Goal: Task Accomplishment & Management: Complete application form

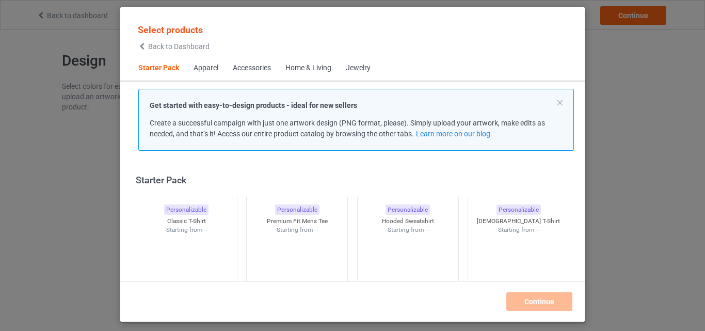
scroll to position [13, 0]
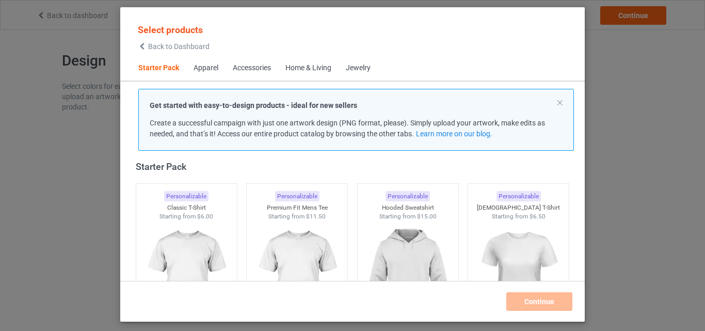
click at [145, 46] on icon at bounding box center [142, 46] width 9 height 7
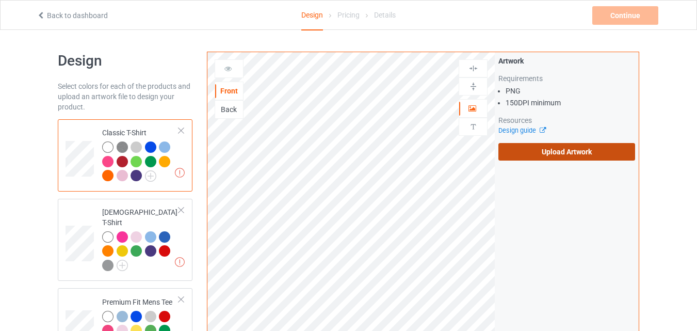
click at [563, 145] on label "Upload Artwork" at bounding box center [566, 152] width 137 height 18
click at [0, 0] on input "Upload Artwork" at bounding box center [0, 0] width 0 height 0
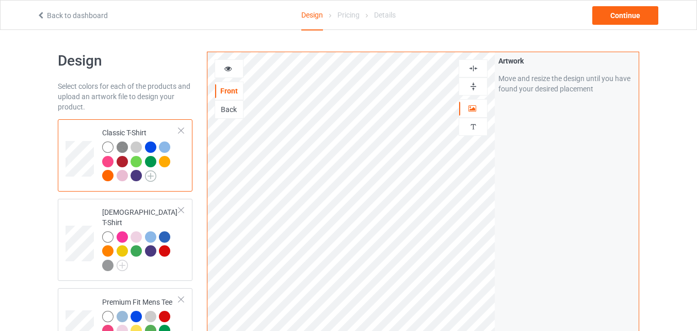
click at [149, 175] on img at bounding box center [150, 175] width 11 height 11
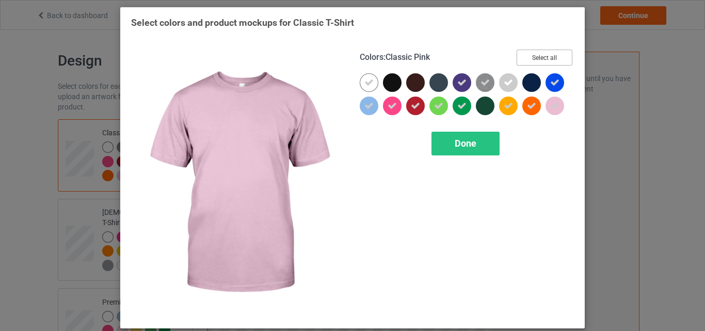
click at [556, 54] on button "Select all" at bounding box center [544, 58] width 56 height 16
click at [556, 54] on button "Reset to Default" at bounding box center [534, 58] width 75 height 16
click at [556, 54] on button "Select all" at bounding box center [544, 58] width 56 height 16
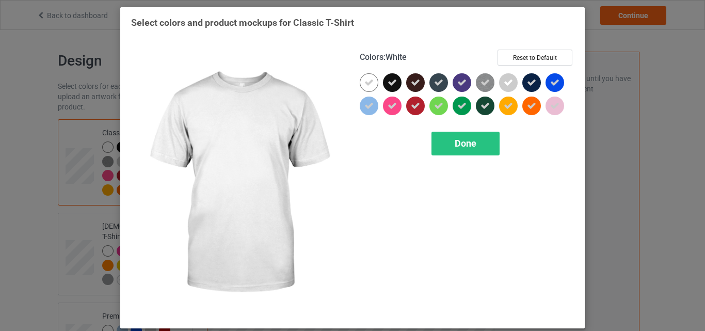
click at [369, 80] on icon at bounding box center [368, 82] width 9 height 9
click at [475, 142] on div "Done" at bounding box center [465, 144] width 68 height 24
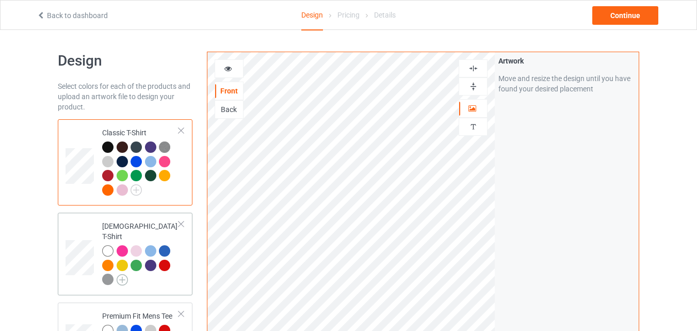
click at [121, 274] on img at bounding box center [122, 279] width 11 height 11
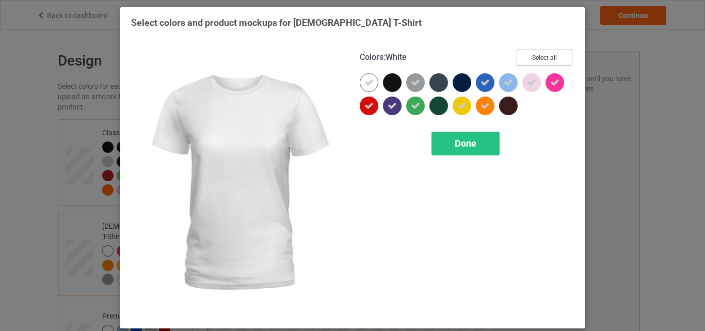
click at [533, 59] on button "Select all" at bounding box center [544, 58] width 56 height 16
click at [533, 59] on button "Reset to Default" at bounding box center [534, 58] width 75 height 16
click at [533, 59] on button "Select all" at bounding box center [544, 58] width 56 height 16
click at [364, 82] on icon at bounding box center [368, 82] width 9 height 9
click at [476, 157] on div "Colors : White Select all Done" at bounding box center [466, 183] width 229 height 282
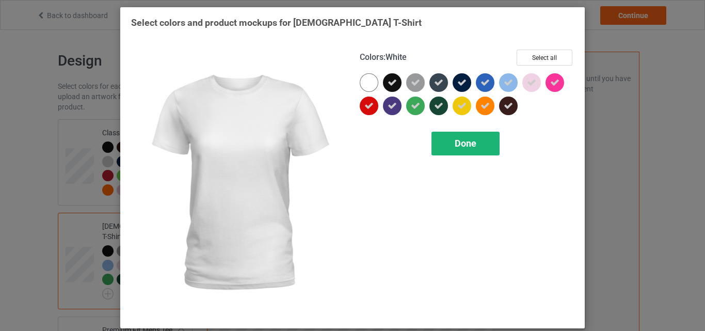
click at [480, 145] on div "Done" at bounding box center [465, 144] width 68 height 24
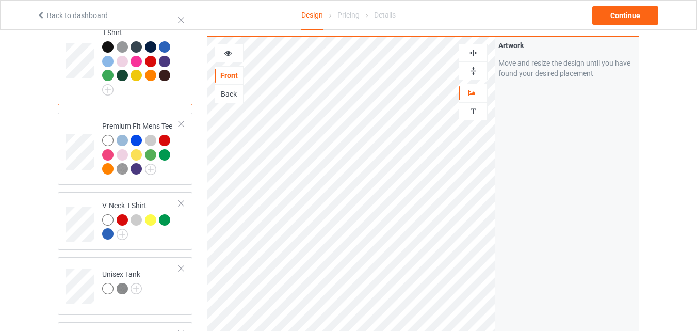
scroll to position [210, 0]
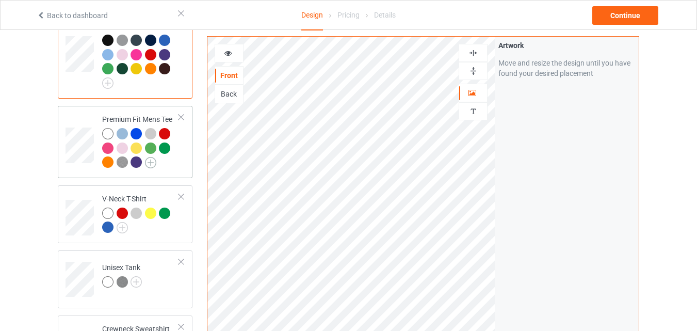
click at [152, 157] on img at bounding box center [150, 162] width 11 height 11
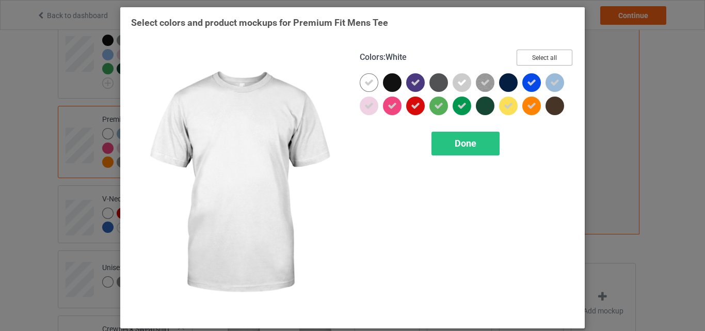
drag, startPoint x: 538, startPoint y: 48, endPoint x: 539, endPoint y: 53, distance: 5.3
click at [539, 53] on div "Colors : White Select all Done" at bounding box center [466, 183] width 229 height 282
click at [539, 53] on button "Select all" at bounding box center [544, 58] width 56 height 16
click at [539, 53] on button "Reset to Default" at bounding box center [534, 58] width 75 height 16
click at [539, 53] on button "Select all" at bounding box center [544, 58] width 56 height 16
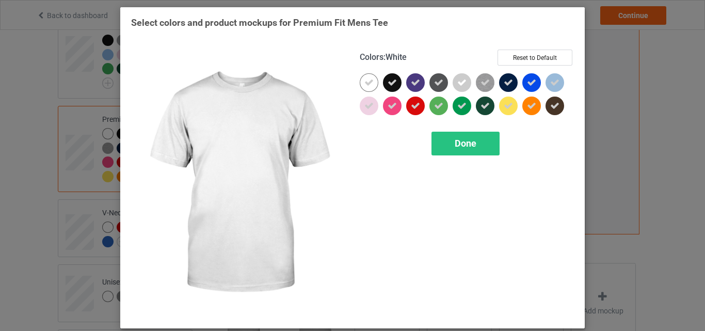
click at [370, 80] on div at bounding box center [369, 82] width 19 height 19
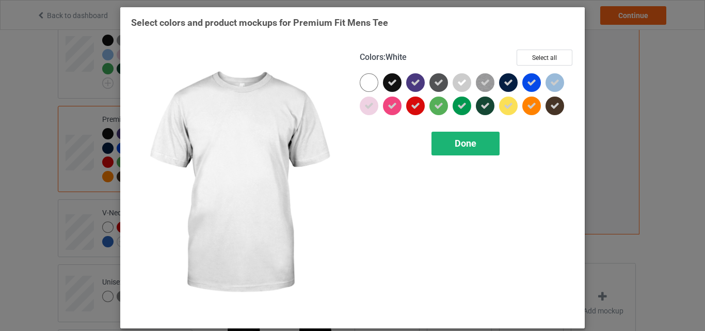
click at [448, 144] on div "Done" at bounding box center [465, 144] width 68 height 24
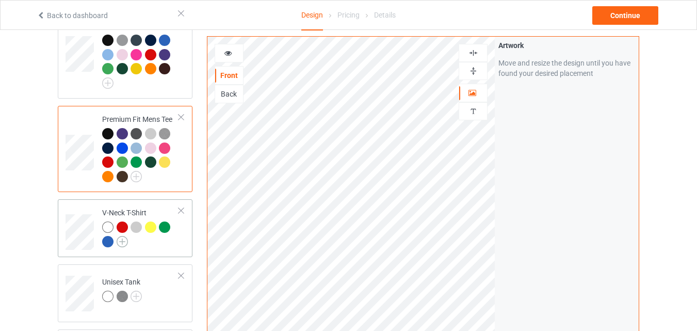
click at [120, 236] on img at bounding box center [122, 241] width 11 height 11
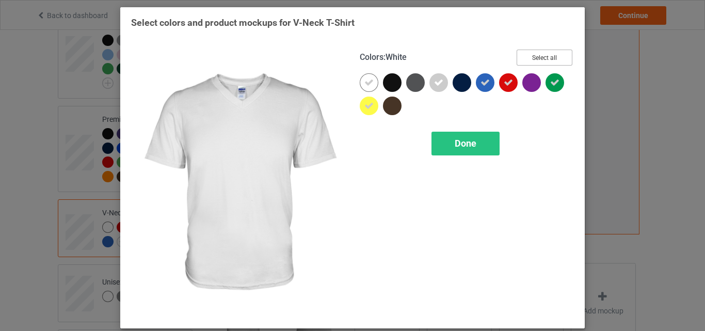
drag, startPoint x: 518, startPoint y: 48, endPoint x: 525, endPoint y: 56, distance: 10.2
click at [525, 56] on div "Colors : White Select all Done" at bounding box center [466, 183] width 229 height 282
click at [525, 56] on button "Select all" at bounding box center [544, 58] width 56 height 16
click at [525, 56] on button "Reset to Default" at bounding box center [534, 58] width 75 height 16
click at [525, 56] on button "Select all" at bounding box center [544, 58] width 56 height 16
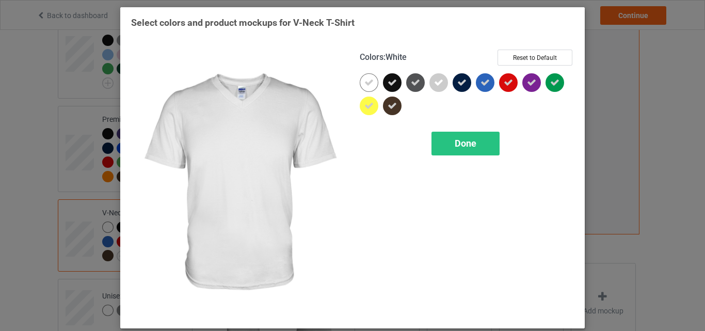
click at [367, 90] on div at bounding box center [369, 82] width 19 height 19
click at [482, 154] on div "Done" at bounding box center [465, 144] width 68 height 24
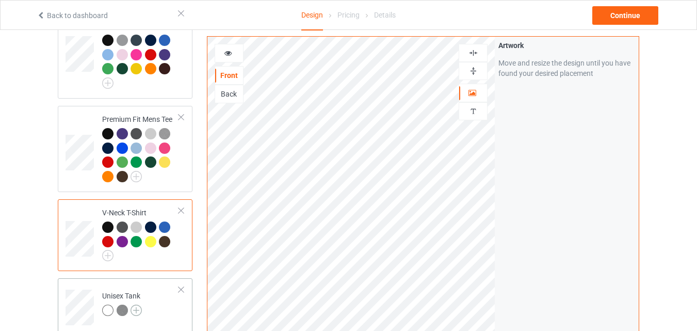
click at [137, 304] on img at bounding box center [136, 309] width 11 height 11
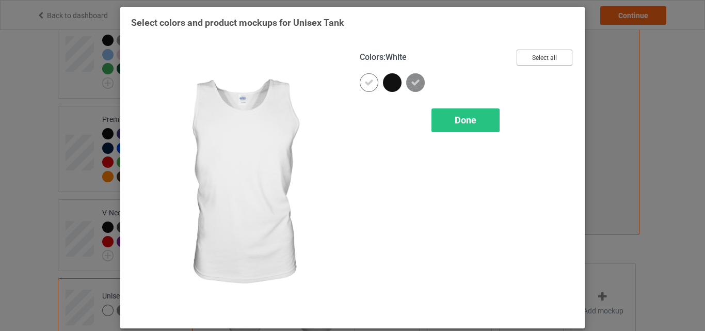
click at [548, 53] on button "Select all" at bounding box center [544, 58] width 56 height 16
click at [366, 75] on div at bounding box center [369, 82] width 19 height 19
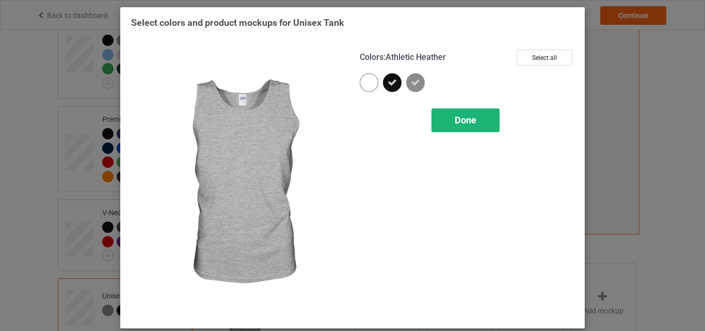
click at [446, 116] on div "Done" at bounding box center [465, 120] width 68 height 24
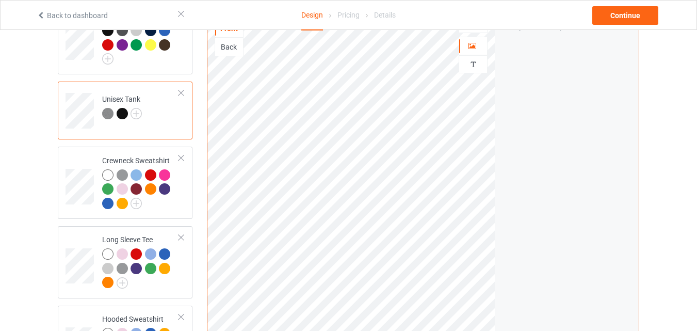
scroll to position [412, 0]
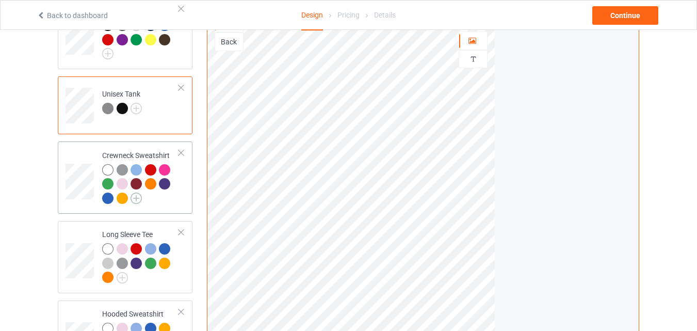
click at [140, 192] on img at bounding box center [136, 197] width 11 height 11
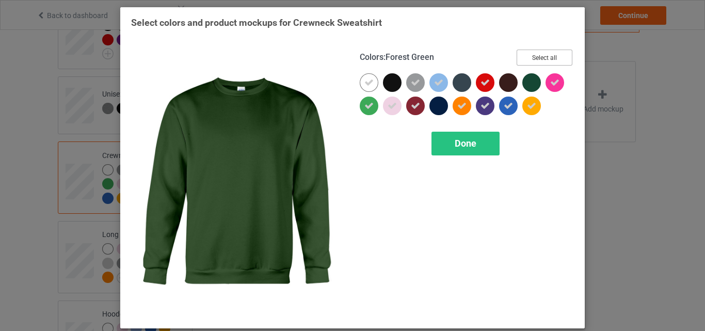
click at [544, 61] on button "Select all" at bounding box center [544, 58] width 56 height 16
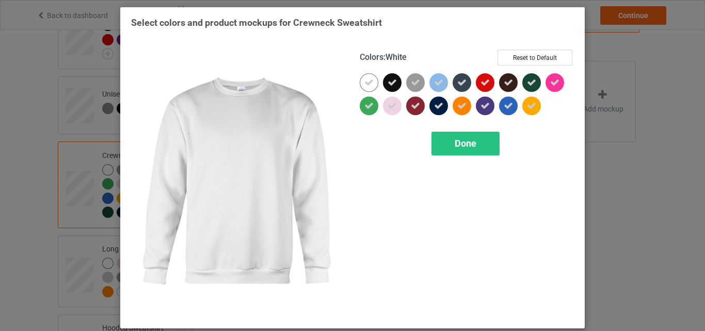
click at [368, 76] on div at bounding box center [369, 82] width 19 height 19
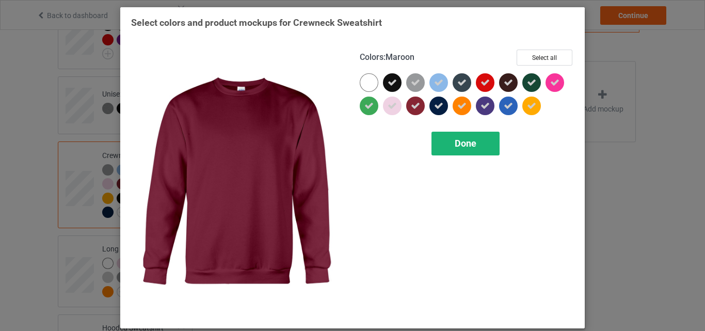
click at [457, 152] on div "Done" at bounding box center [465, 144] width 68 height 24
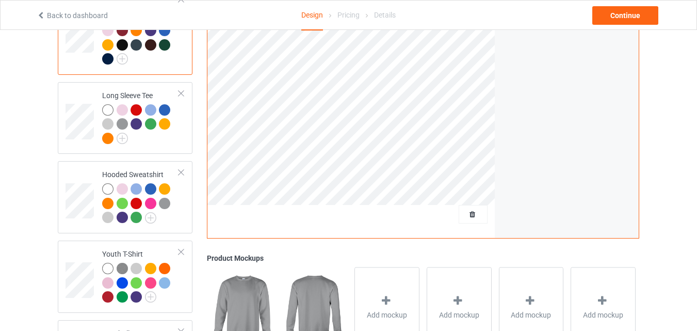
scroll to position [593, 0]
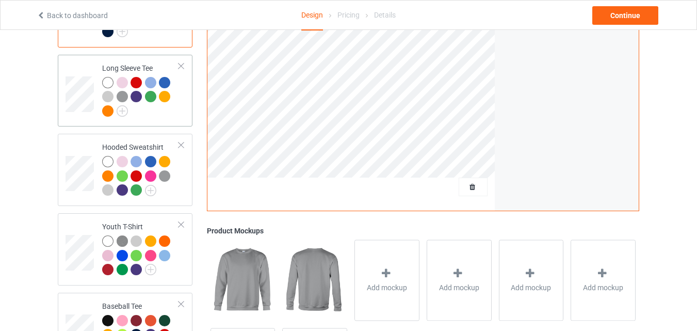
click at [115, 105] on div at bounding box center [109, 112] width 14 height 14
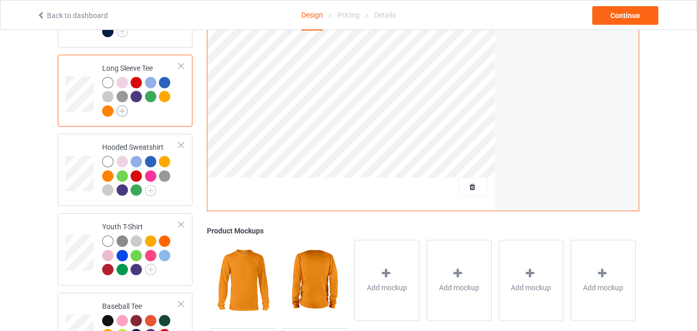
click at [127, 105] on img at bounding box center [122, 110] width 11 height 11
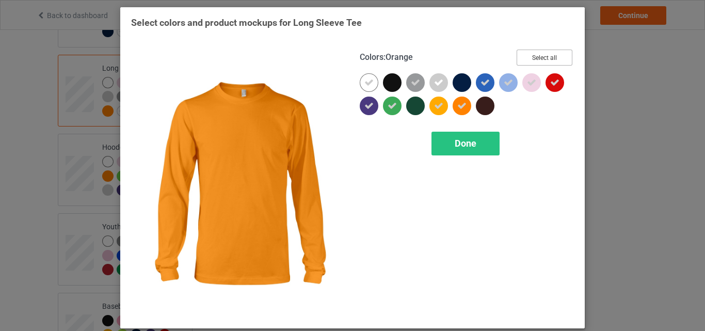
click at [552, 61] on button "Select all" at bounding box center [544, 58] width 56 height 16
click at [552, 61] on button "Reset to Default" at bounding box center [534, 58] width 75 height 16
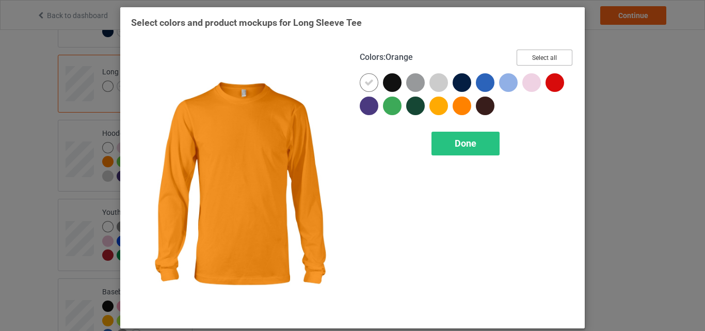
click at [552, 61] on button "Select all" at bounding box center [544, 58] width 56 height 16
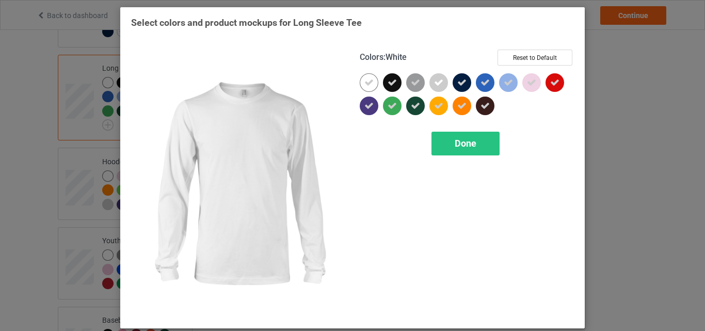
click at [364, 86] on icon at bounding box center [368, 82] width 9 height 9
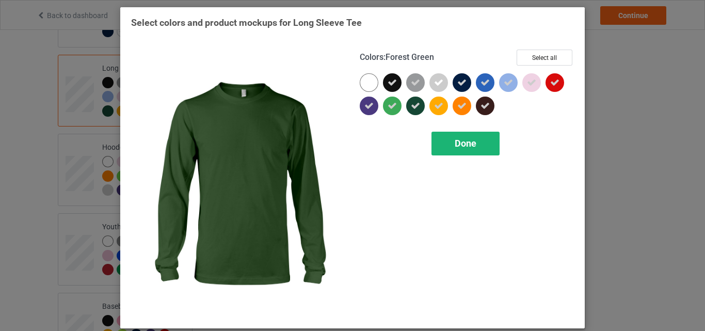
click at [469, 152] on div "Done" at bounding box center [465, 144] width 68 height 24
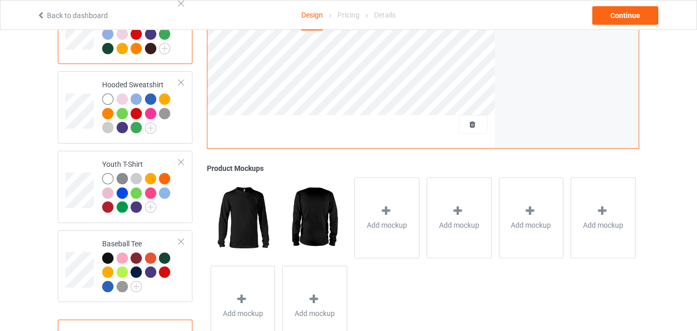
scroll to position [657, 0]
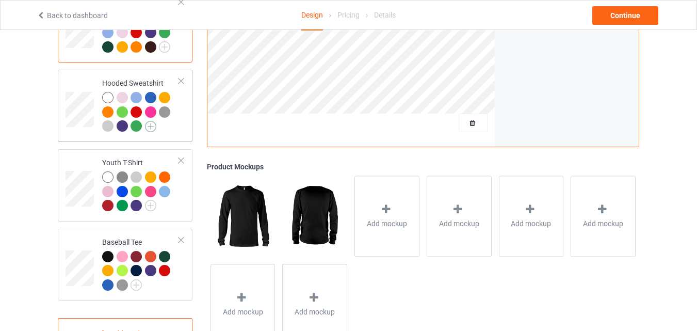
click at [153, 121] on img at bounding box center [150, 126] width 11 height 11
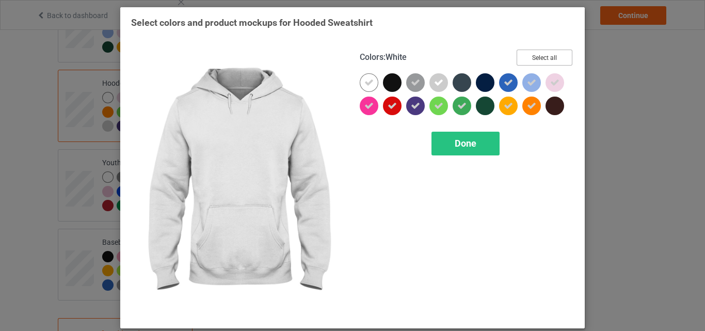
click at [556, 55] on button "Select all" at bounding box center [544, 58] width 56 height 16
click at [556, 55] on button "Reset to Default" at bounding box center [534, 58] width 75 height 16
click at [556, 55] on button "Select all" at bounding box center [544, 58] width 56 height 16
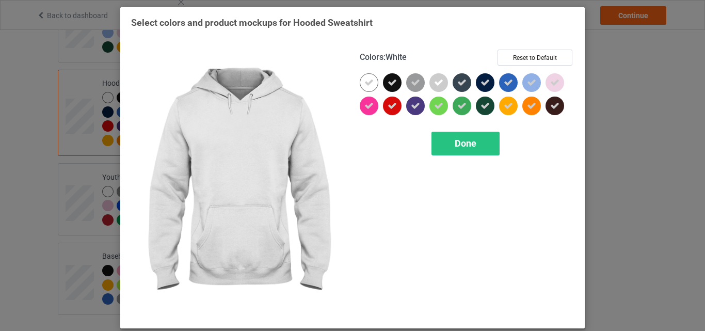
click at [364, 83] on icon at bounding box center [368, 82] width 9 height 9
click at [446, 137] on div "Done" at bounding box center [465, 144] width 68 height 24
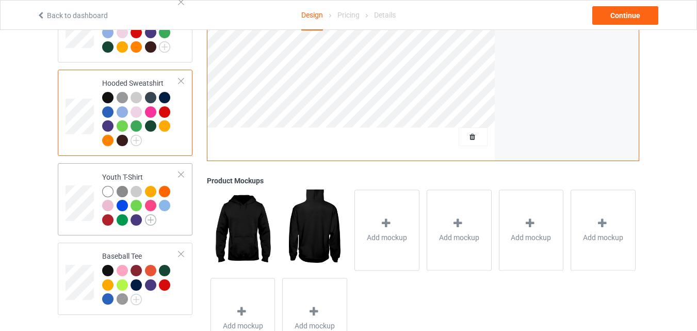
click at [155, 217] on img at bounding box center [150, 219] width 11 height 11
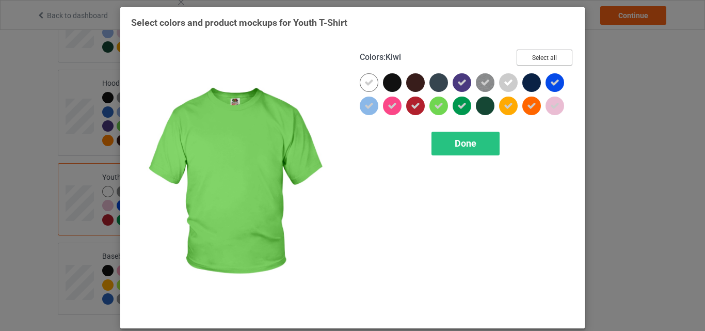
click at [550, 57] on button "Select all" at bounding box center [544, 58] width 56 height 16
click at [550, 57] on button "Reset to Default" at bounding box center [534, 58] width 75 height 16
click at [550, 57] on button "Select all" at bounding box center [544, 58] width 56 height 16
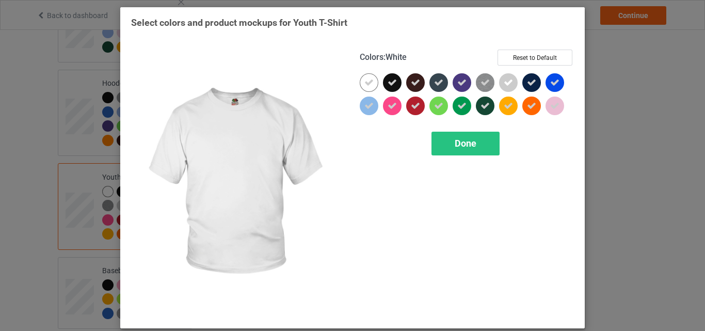
click at [365, 88] on div at bounding box center [369, 82] width 19 height 19
click at [462, 148] on span "Done" at bounding box center [465, 143] width 22 height 11
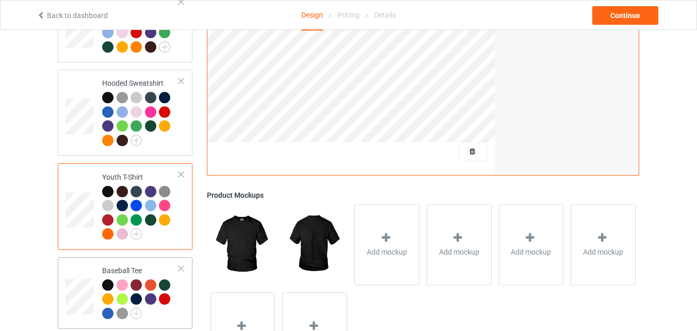
click at [178, 265] on div at bounding box center [180, 268] width 7 height 7
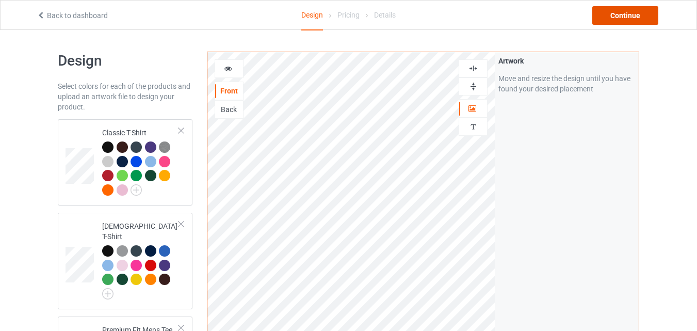
click at [634, 20] on div "Continue" at bounding box center [625, 15] width 66 height 19
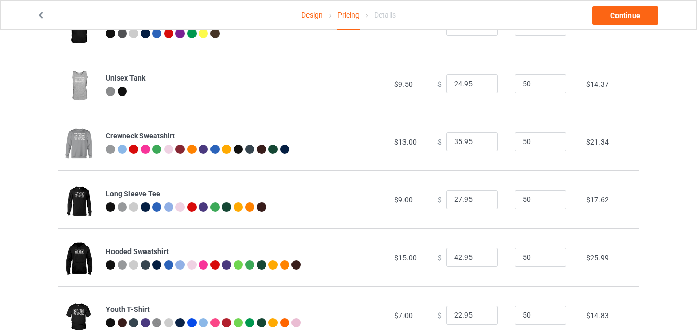
scroll to position [313, 0]
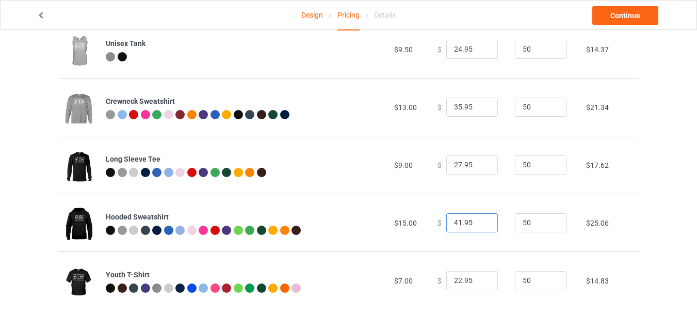
click at [481, 224] on input "41.95" at bounding box center [472, 223] width 52 height 20
click at [481, 224] on input "40.95" at bounding box center [472, 223] width 52 height 20
click at [481, 224] on input "39.95" at bounding box center [472, 223] width 52 height 20
click at [481, 224] on input "38.95" at bounding box center [472, 223] width 52 height 20
click at [481, 224] on input "37.95" at bounding box center [472, 223] width 52 height 20
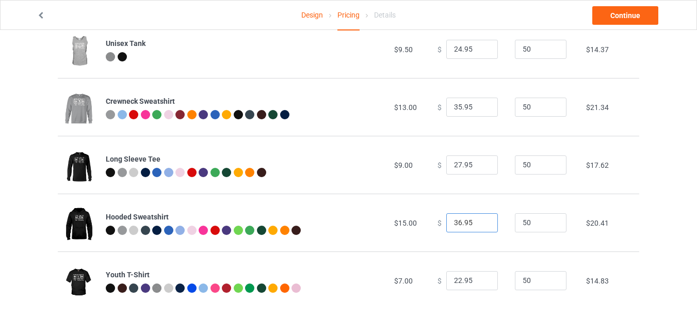
click at [481, 224] on input "36.95" at bounding box center [472, 223] width 52 height 20
click at [481, 224] on input "35.95" at bounding box center [472, 223] width 52 height 20
click at [481, 224] on input "34.95" at bounding box center [472, 223] width 52 height 20
click at [481, 224] on input "33.95" at bounding box center [472, 223] width 52 height 20
click at [481, 224] on input "32.95" at bounding box center [472, 223] width 52 height 20
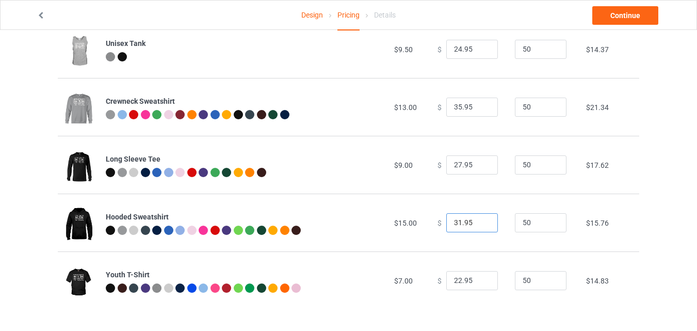
click at [481, 224] on input "31.95" at bounding box center [472, 223] width 52 height 20
click at [481, 224] on input "30.95" at bounding box center [472, 223] width 52 height 20
click at [480, 220] on input "31.95" at bounding box center [472, 223] width 52 height 20
click at [480, 225] on input "30.95" at bounding box center [472, 223] width 52 height 20
type input "29.95"
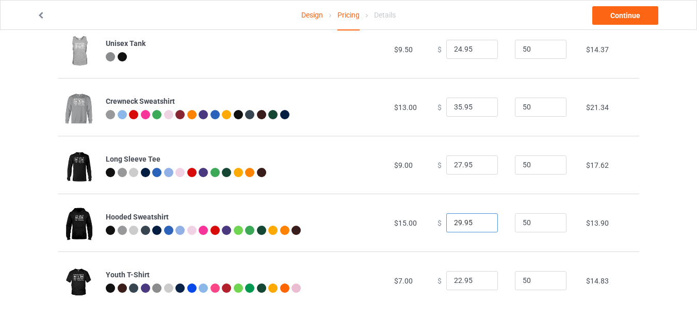
click at [480, 225] on input "29.95" at bounding box center [472, 223] width 52 height 20
click at [482, 282] on input "21.95" at bounding box center [472, 281] width 52 height 20
click at [482, 282] on input "20.95" at bounding box center [472, 281] width 52 height 20
click at [482, 282] on input "19.95" at bounding box center [472, 281] width 52 height 20
click at [482, 282] on input "18.95" at bounding box center [472, 281] width 52 height 20
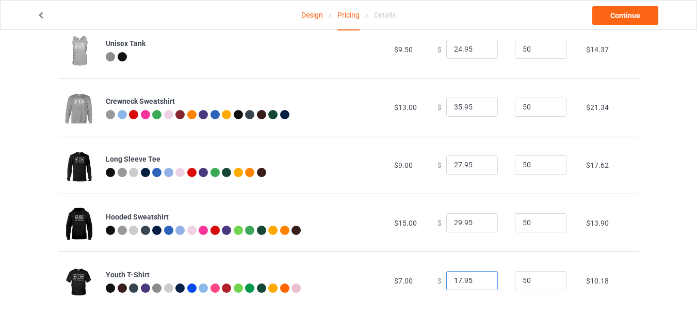
click at [482, 282] on input "17.95" at bounding box center [472, 281] width 52 height 20
type input "18.95"
click at [482, 278] on input "18.95" at bounding box center [472, 281] width 52 height 20
click at [480, 224] on input "28.95" at bounding box center [472, 223] width 52 height 20
click at [480, 224] on input "27.95" at bounding box center [472, 223] width 52 height 20
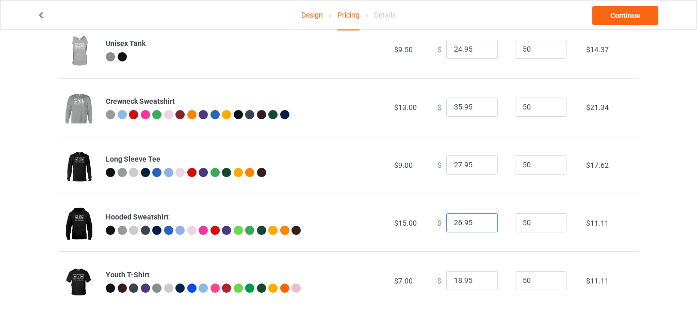
type input "26.95"
click at [480, 224] on input "26.95" at bounding box center [472, 223] width 52 height 20
click at [481, 165] on input "26.95" at bounding box center [472, 165] width 52 height 20
click at [481, 165] on input "25.95" at bounding box center [472, 165] width 52 height 20
click at [481, 165] on input "24.95" at bounding box center [472, 165] width 52 height 20
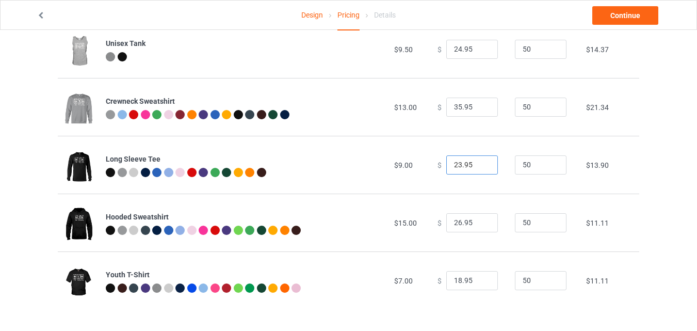
click at [481, 165] on input "23.95" at bounding box center [472, 165] width 52 height 20
click at [481, 165] on input "22.95" at bounding box center [472, 165] width 52 height 20
click at [481, 165] on input "21.95" at bounding box center [472, 165] width 52 height 20
type input "20.95"
click at [481, 165] on input "20.95" at bounding box center [472, 165] width 52 height 20
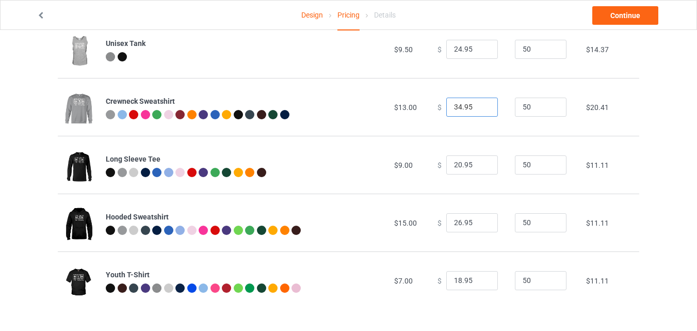
click at [481, 108] on input "34.95" at bounding box center [472, 108] width 52 height 20
click at [481, 108] on input "33.95" at bounding box center [472, 108] width 52 height 20
click at [481, 108] on input "32.95" at bounding box center [472, 108] width 52 height 20
click at [481, 108] on input "31.95" at bounding box center [472, 108] width 52 height 20
click at [481, 108] on input "30.95" at bounding box center [472, 108] width 52 height 20
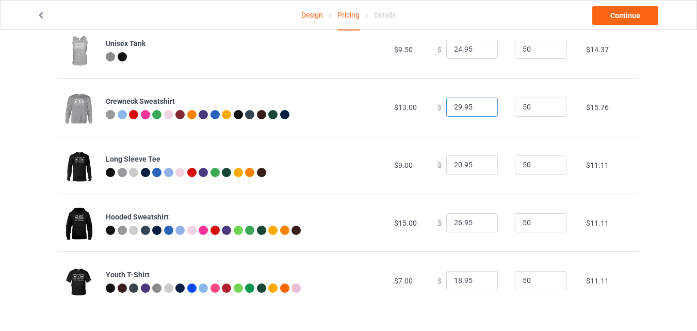
click at [481, 108] on input "29.95" at bounding box center [472, 108] width 52 height 20
click at [481, 108] on input "28.95" at bounding box center [472, 108] width 52 height 20
click at [481, 108] on input "27.95" at bounding box center [472, 108] width 52 height 20
click at [481, 108] on input "26.95" at bounding box center [472, 108] width 52 height 20
click at [481, 108] on input "25.95" at bounding box center [472, 108] width 52 height 20
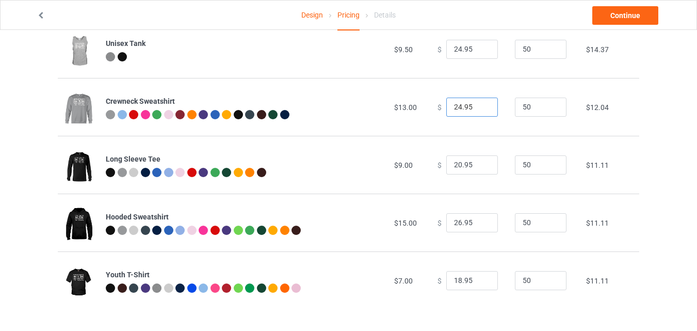
type input "24.95"
click at [481, 108] on input "24.95" at bounding box center [472, 108] width 52 height 20
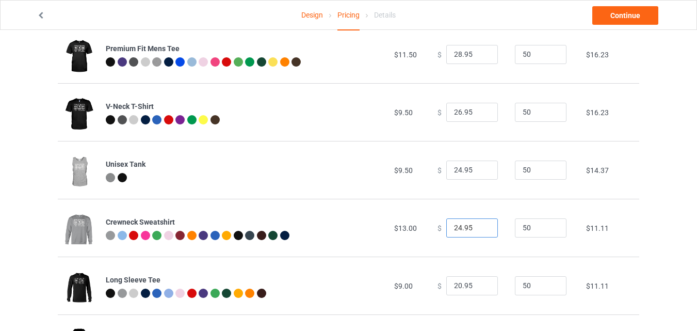
scroll to position [188, 0]
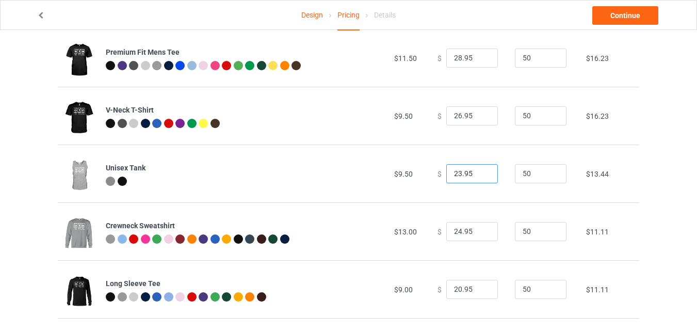
click at [481, 176] on input "23.95" at bounding box center [472, 174] width 52 height 20
click at [481, 176] on input "22.95" at bounding box center [472, 174] width 52 height 20
click at [481, 176] on input "21.95" at bounding box center [472, 174] width 52 height 20
click at [481, 176] on input "20.95" at bounding box center [472, 174] width 52 height 20
click at [481, 176] on input "19.95" at bounding box center [472, 174] width 52 height 20
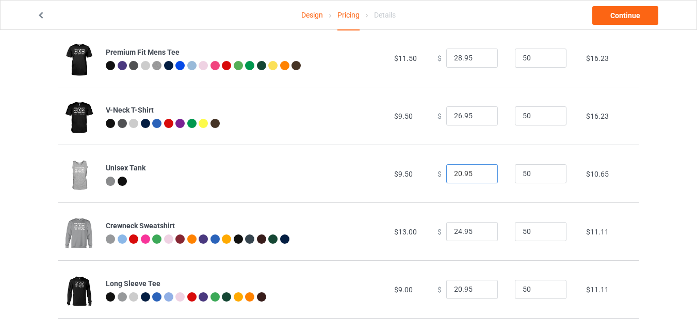
click at [481, 173] on input "20.95" at bounding box center [472, 174] width 52 height 20
click at [481, 173] on input "21.95" at bounding box center [472, 174] width 52 height 20
click at [462, 172] on input "21.95" at bounding box center [472, 174] width 52 height 20
click at [469, 171] on input "21.5" at bounding box center [472, 174] width 52 height 20
click at [483, 170] on input "21.95" at bounding box center [472, 174] width 52 height 20
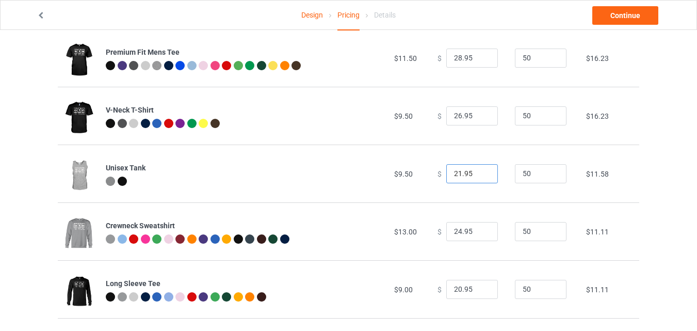
click at [471, 171] on input "21.95" at bounding box center [472, 174] width 52 height 20
click at [478, 170] on input "21.95" at bounding box center [472, 174] width 52 height 20
click at [478, 170] on input "22.95" at bounding box center [472, 174] width 52 height 20
click at [476, 171] on input "22.95" at bounding box center [472, 174] width 52 height 20
type input "22.00"
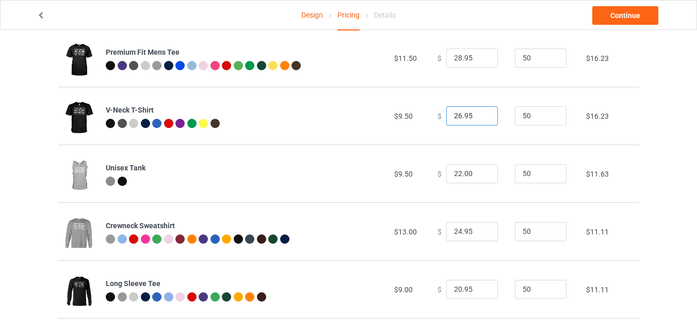
click at [481, 122] on input "26.95" at bounding box center [472, 116] width 52 height 20
click at [481, 118] on input "25.95" at bounding box center [472, 116] width 52 height 20
click at [481, 118] on input "24.95" at bounding box center [472, 116] width 52 height 20
click at [481, 118] on input "23.95" at bounding box center [472, 116] width 52 height 20
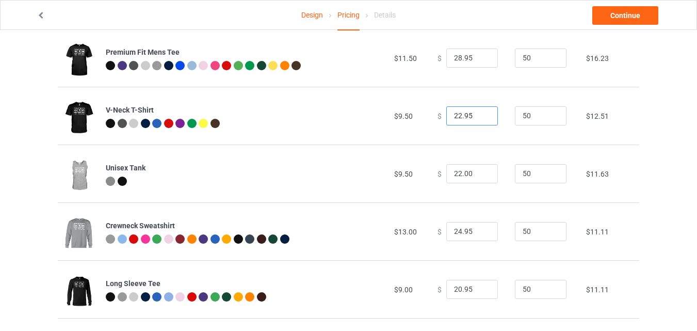
click at [481, 118] on input "22.95" at bounding box center [472, 116] width 52 height 20
click at [481, 118] on input "21.95" at bounding box center [472, 116] width 52 height 20
click at [481, 118] on input "20.95" at bounding box center [472, 116] width 52 height 20
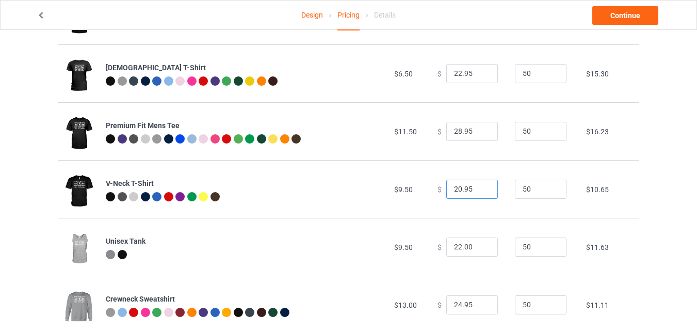
scroll to position [113, 0]
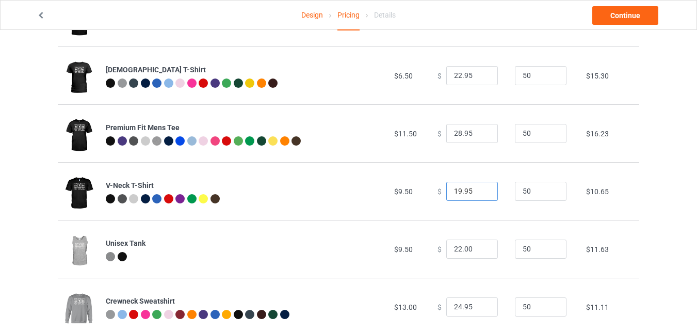
click at [482, 193] on input "19.95" at bounding box center [472, 192] width 52 height 20
click at [482, 193] on input "18.95" at bounding box center [472, 192] width 52 height 20
type input "17.95"
click at [482, 193] on input "17.95" at bounding box center [472, 192] width 52 height 20
click at [479, 134] on input "29.95" at bounding box center [472, 134] width 52 height 20
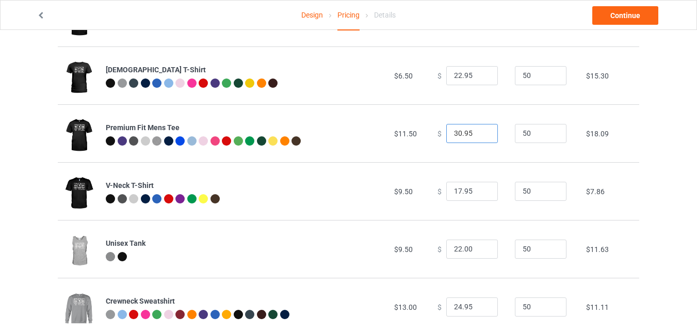
click at [479, 134] on input "30.95" at bounding box center [472, 134] width 52 height 20
click at [479, 134] on input "31.95" at bounding box center [472, 134] width 52 height 20
click at [479, 134] on input "32.95" at bounding box center [472, 134] width 52 height 20
click at [479, 134] on input "33.95" at bounding box center [472, 134] width 52 height 20
click at [479, 134] on input "34.95" at bounding box center [472, 134] width 52 height 20
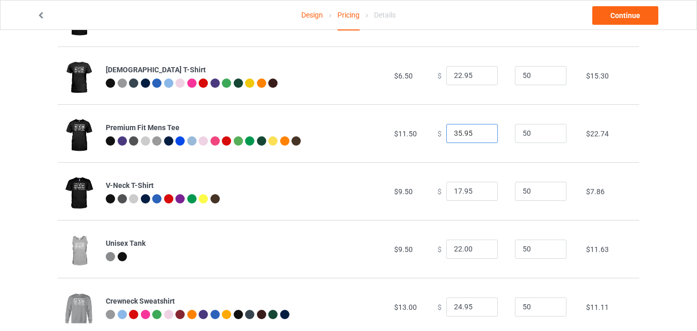
click at [479, 134] on input "35.95" at bounding box center [472, 134] width 52 height 20
click at [479, 134] on input "36.95" at bounding box center [472, 134] width 52 height 20
click at [479, 134] on input "37.95" at bounding box center [472, 134] width 52 height 20
click at [479, 135] on input "36.95" at bounding box center [472, 134] width 52 height 20
click at [479, 135] on input "35.95" at bounding box center [472, 134] width 52 height 20
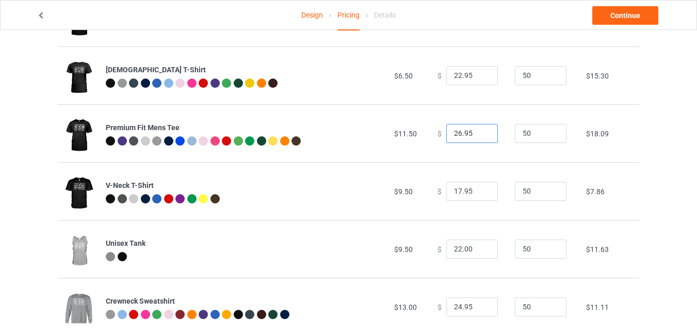
click at [479, 135] on input "26.95" at bounding box center [472, 134] width 52 height 20
click at [479, 135] on input "25.95" at bounding box center [472, 134] width 52 height 20
click at [479, 135] on input "24.95" at bounding box center [472, 134] width 52 height 20
click at [479, 135] on input "23.95" at bounding box center [472, 134] width 52 height 20
type input "22.95"
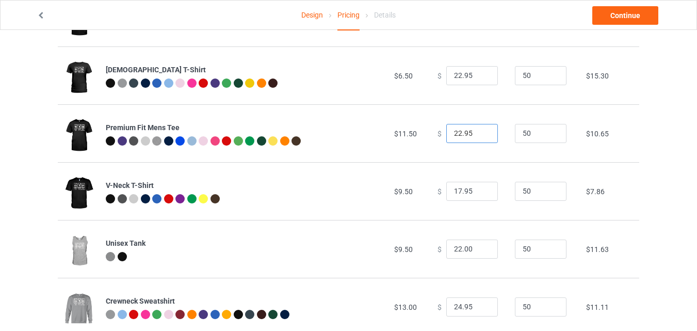
click at [479, 135] on input "22.95" at bounding box center [472, 134] width 52 height 20
click at [477, 77] on input "21.95" at bounding box center [472, 76] width 52 height 20
click at [479, 77] on input "20.95" at bounding box center [472, 76] width 52 height 20
click at [479, 77] on input "19.95" at bounding box center [472, 76] width 52 height 20
click at [479, 77] on input "18.95" at bounding box center [472, 76] width 52 height 20
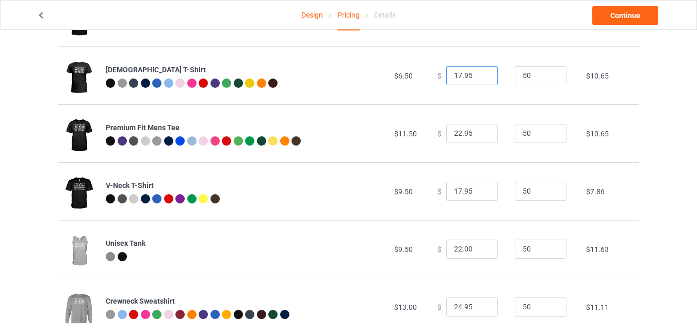
click at [479, 77] on input "17.95" at bounding box center [472, 76] width 52 height 20
click at [479, 77] on input "16.95" at bounding box center [472, 76] width 52 height 20
click at [479, 77] on input "15.95" at bounding box center [472, 76] width 52 height 20
click at [479, 77] on input "14.95" at bounding box center [472, 76] width 52 height 20
type input "15.95"
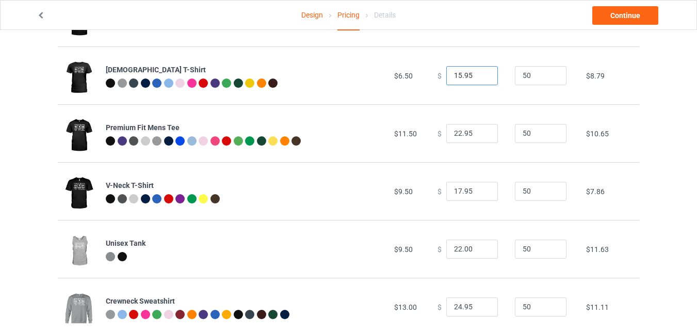
click at [480, 72] on input "15.95" at bounding box center [472, 76] width 52 height 20
click at [481, 137] on input "21.95" at bounding box center [472, 134] width 52 height 20
click at [481, 137] on input "20.95" at bounding box center [472, 134] width 52 height 20
type input "19.95"
click at [481, 137] on input "19.95" at bounding box center [472, 134] width 52 height 20
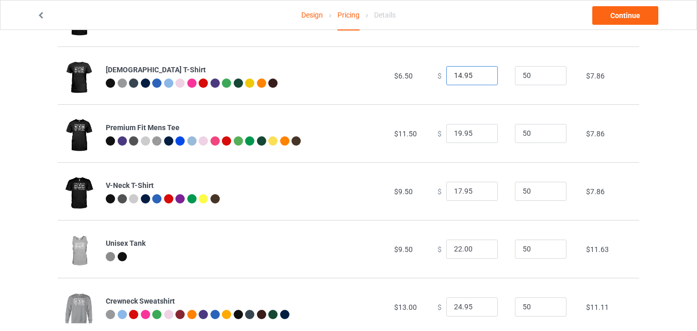
type input "14.95"
click at [482, 78] on input "14.95" at bounding box center [472, 76] width 52 height 20
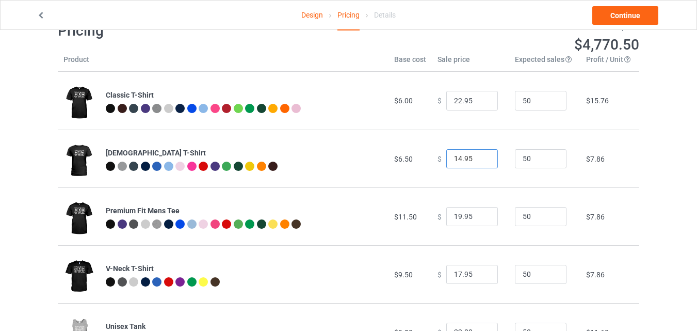
scroll to position [0, 0]
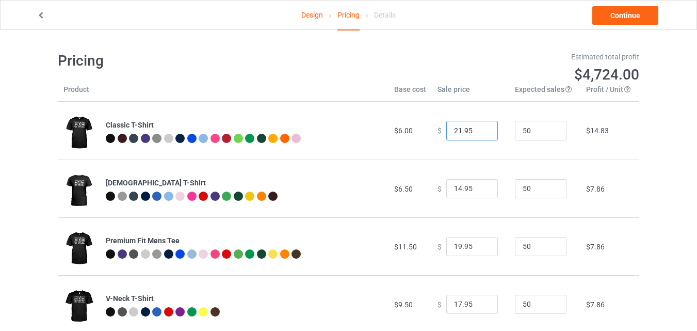
click at [481, 133] on input "21.95" at bounding box center [472, 131] width 52 height 20
click at [481, 133] on input "20.95" at bounding box center [472, 131] width 52 height 20
click at [481, 133] on input "19.95" at bounding box center [472, 131] width 52 height 20
click at [481, 133] on input "18.95" at bounding box center [472, 131] width 52 height 20
click at [481, 133] on input "17.95" at bounding box center [472, 131] width 52 height 20
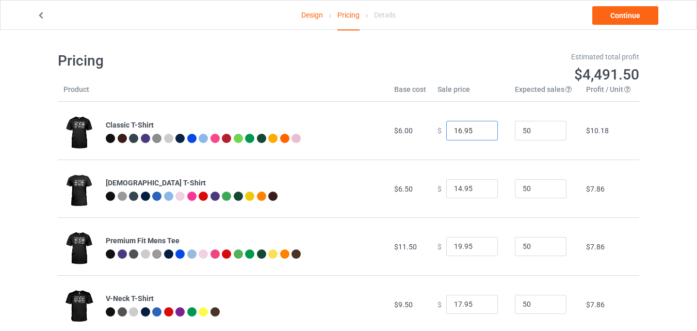
click at [481, 133] on input "16.95" at bounding box center [472, 131] width 52 height 20
click at [481, 133] on input "15.95" at bounding box center [472, 131] width 52 height 20
click at [481, 133] on input "14.95" at bounding box center [472, 131] width 52 height 20
type input "13.95"
click at [481, 133] on input "13.95" at bounding box center [472, 131] width 52 height 20
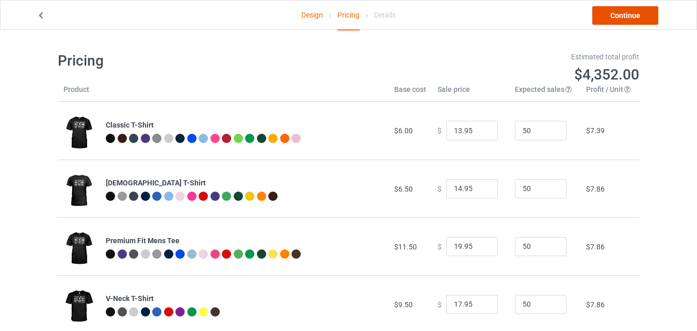
click at [635, 10] on link "Continue" at bounding box center [625, 15] width 66 height 19
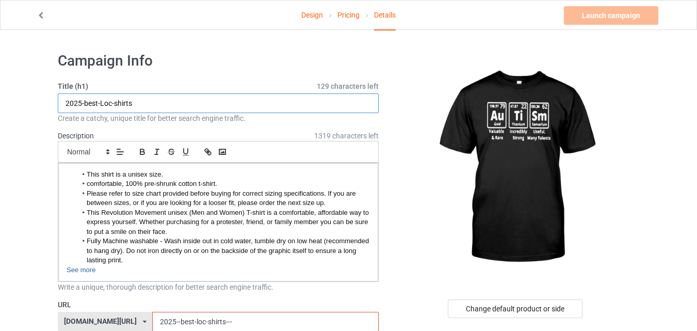
drag, startPoint x: 114, startPoint y: 104, endPoint x: 101, endPoint y: 104, distance: 13.4
click at [101, 104] on input "2025-best-Loc-shirts" at bounding box center [218, 103] width 321 height 20
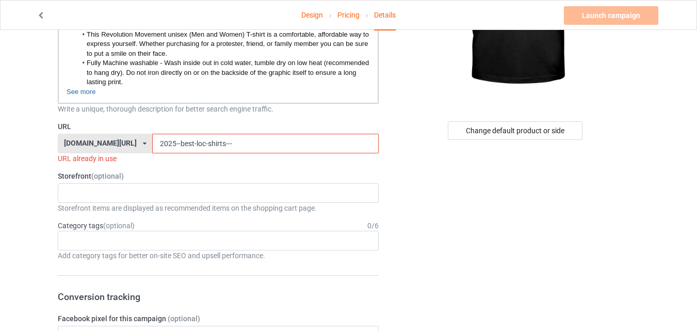
scroll to position [182, 0]
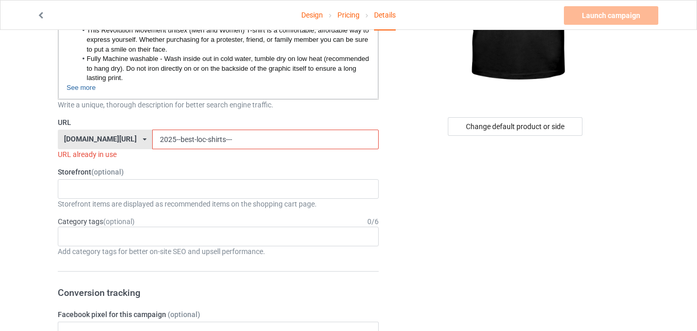
type input "2025-best--shirts"
click at [180, 140] on input "2025--best-loc-shirts---" at bounding box center [265, 139] width 226 height 20
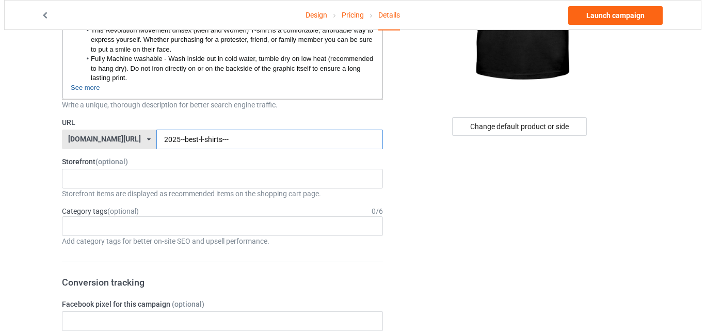
scroll to position [0, 0]
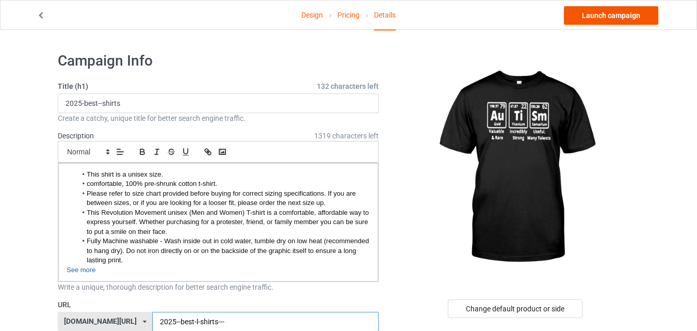
type input "2025--best-l-shirts---"
click at [585, 13] on link "Launch campaign" at bounding box center [611, 15] width 94 height 19
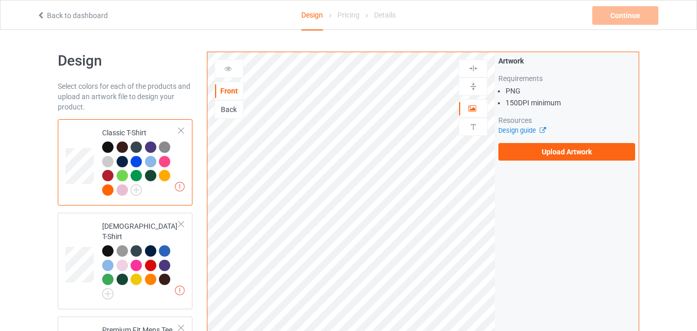
click at [531, 163] on div "Artwork Requirements PNG 150 DPI minimum Resources Design guide Upload Artwork" at bounding box center [567, 108] width 144 height 112
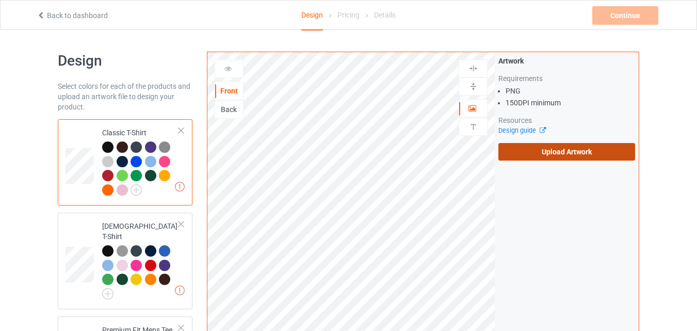
click at [538, 157] on label "Upload Artwork" at bounding box center [566, 152] width 137 height 18
click at [0, 0] on input "Upload Artwork" at bounding box center [0, 0] width 0 height 0
click at [516, 152] on label "Upload Artwork" at bounding box center [566, 152] width 137 height 18
click at [0, 0] on input "Upload Artwork" at bounding box center [0, 0] width 0 height 0
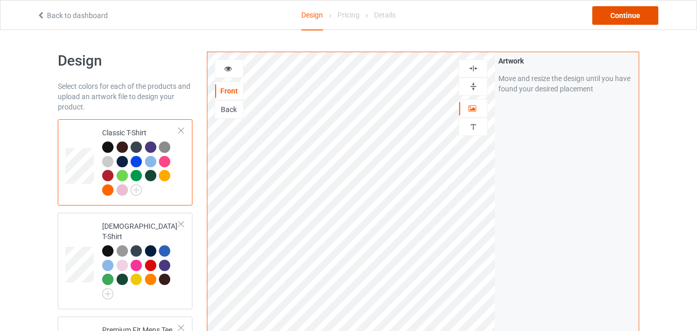
click at [612, 23] on div "Continue" at bounding box center [625, 15] width 66 height 19
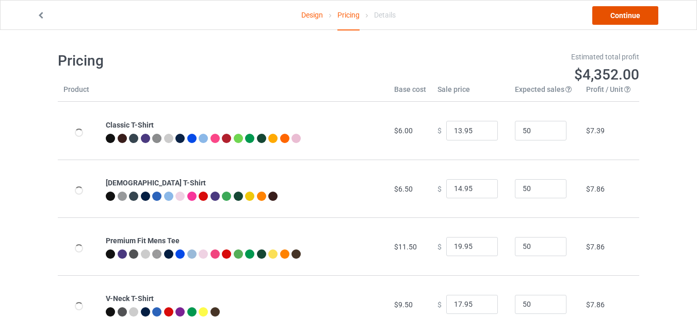
click at [631, 20] on link "Continue" at bounding box center [625, 15] width 66 height 19
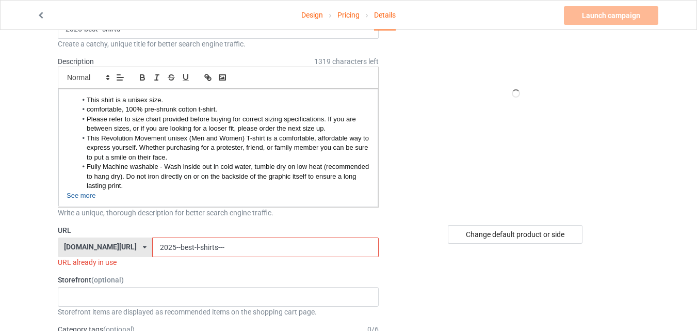
scroll to position [76, 0]
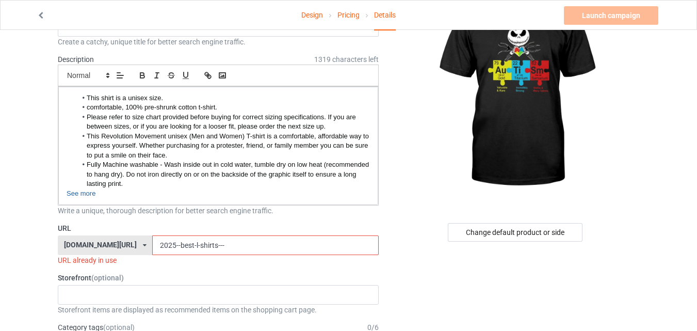
click at [211, 248] on input "2025--best-l-shirts---" at bounding box center [265, 245] width 226 height 20
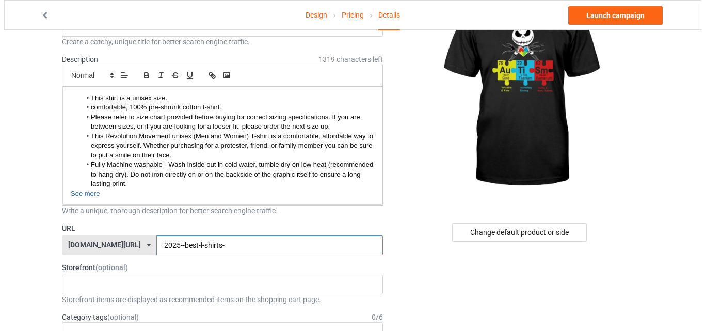
scroll to position [0, 0]
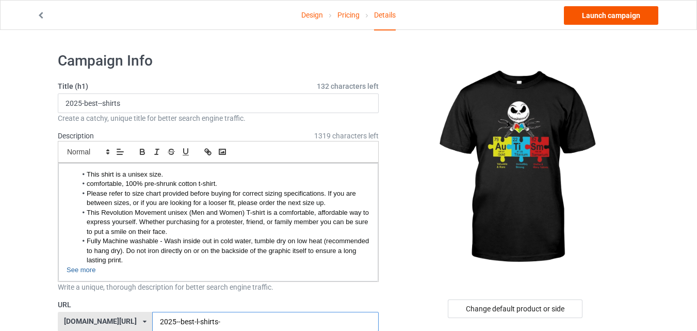
type input "2025--best-l-shirts-"
click at [611, 15] on link "Launch campaign" at bounding box center [611, 15] width 94 height 19
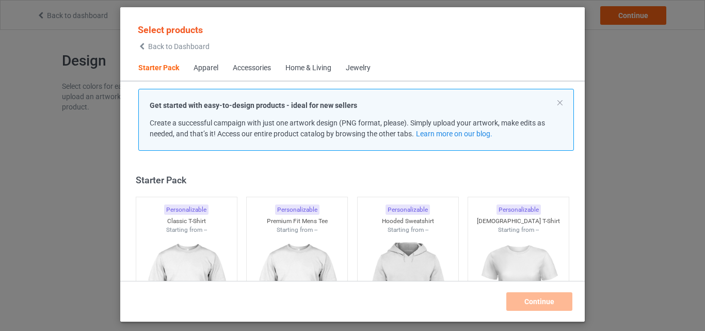
scroll to position [13, 0]
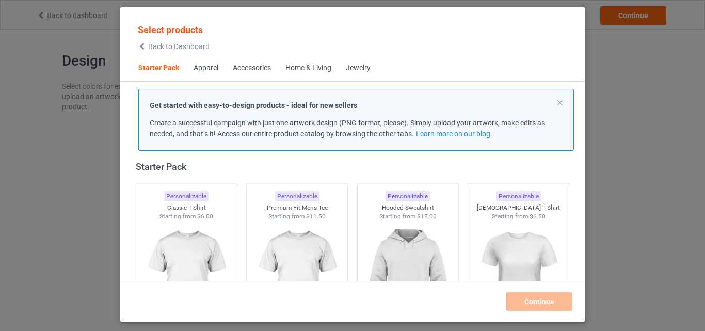
click at [195, 44] on span "Back to Dashboard" at bounding box center [178, 46] width 61 height 8
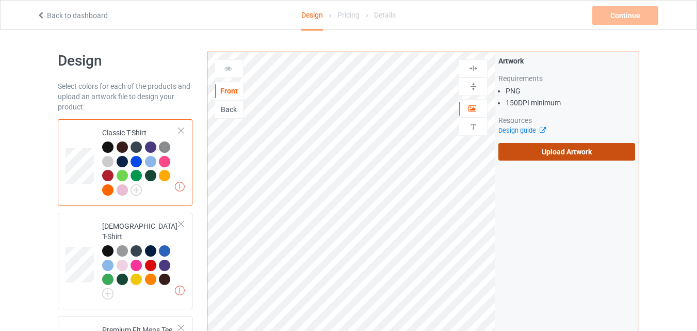
click at [566, 159] on label "Upload Artwork" at bounding box center [566, 152] width 137 height 18
click at [0, 0] on input "Upload Artwork" at bounding box center [0, 0] width 0 height 0
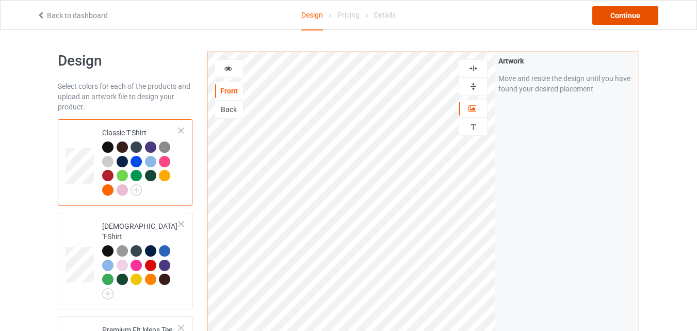
click at [628, 23] on div "Continue" at bounding box center [625, 15] width 66 height 19
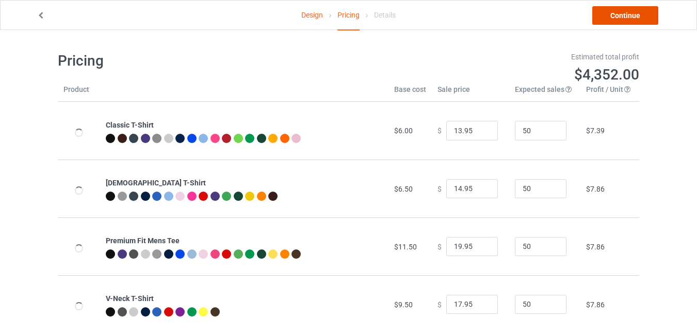
click at [634, 19] on link "Continue" at bounding box center [625, 15] width 66 height 19
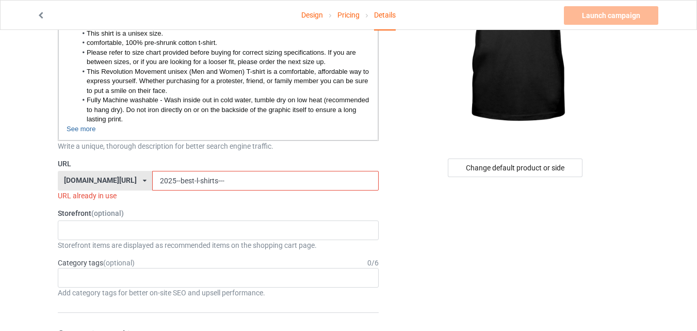
scroll to position [145, 0]
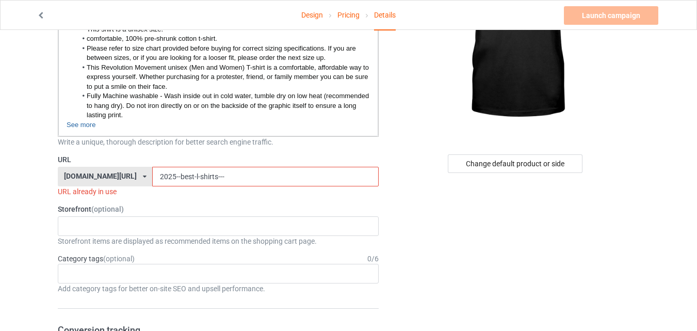
click at [171, 177] on input "2025--best-l-shirts---" at bounding box center [265, 177] width 226 height 20
click at [174, 177] on input "2025--best-l-shirts---" at bounding box center [265, 177] width 226 height 20
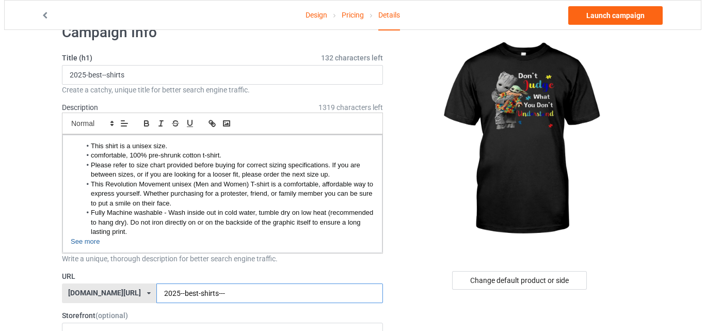
scroll to position [0, 0]
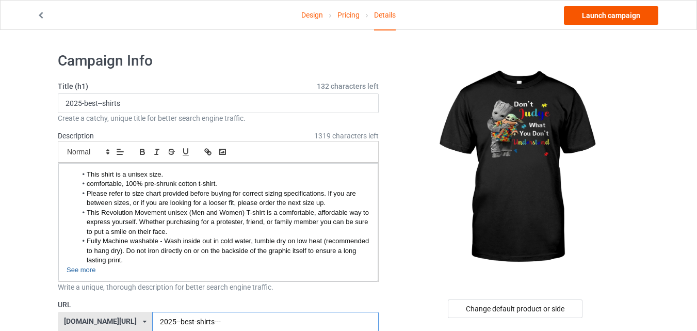
type input "2025--best-shirts---"
click at [622, 13] on link "Launch campaign" at bounding box center [611, 15] width 94 height 19
